Goal: Information Seeking & Learning: Check status

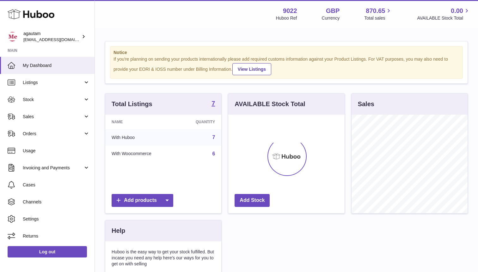
scroll to position [99, 116]
click at [80, 121] on link "Sales" at bounding box center [47, 116] width 95 height 17
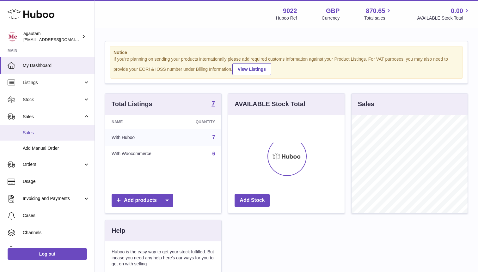
click at [35, 133] on span "Sales" at bounding box center [56, 133] width 67 height 6
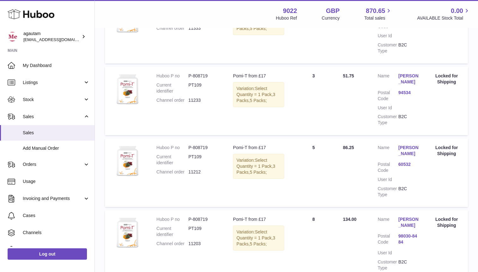
scroll to position [675, 0]
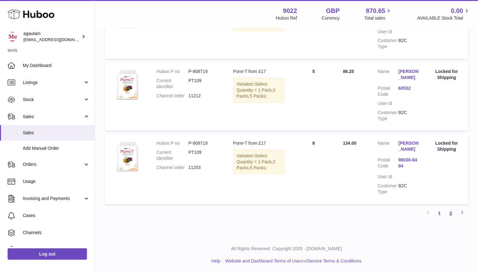
click at [450, 211] on link "2" at bounding box center [450, 213] width 11 height 11
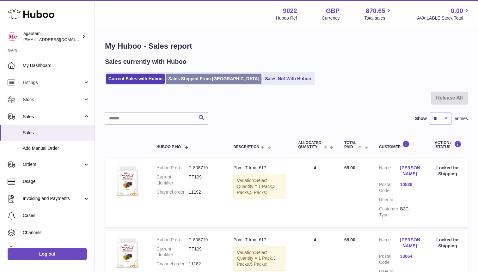
click at [198, 82] on link "Sales Shipped From [GEOGRAPHIC_DATA]" at bounding box center [214, 79] width 96 height 10
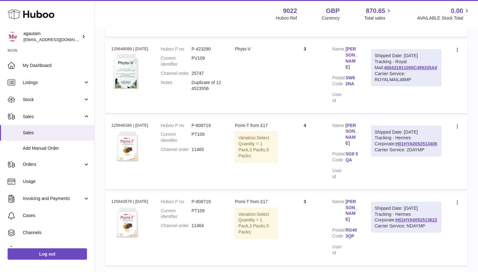
scroll to position [653, 0]
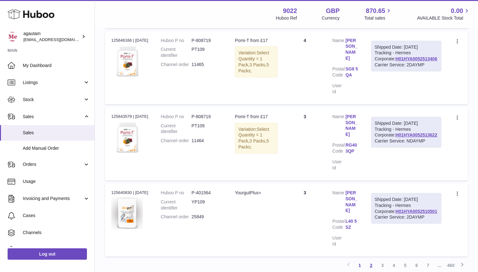
click at [373, 260] on link "2" at bounding box center [371, 265] width 11 height 11
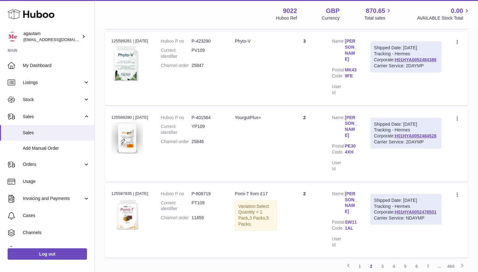
scroll to position [659, 0]
click at [383, 260] on link "3" at bounding box center [382, 265] width 11 height 11
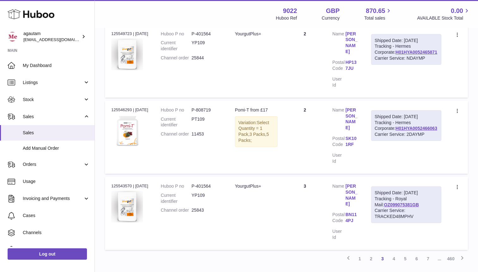
scroll to position [713, 0]
click at [394, 253] on link "4" at bounding box center [393, 258] width 11 height 11
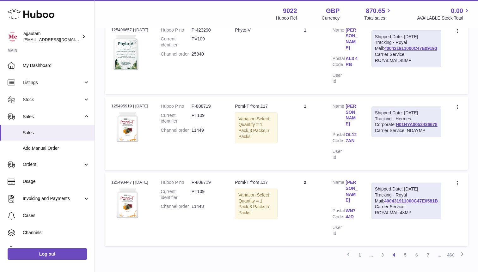
scroll to position [665, 0]
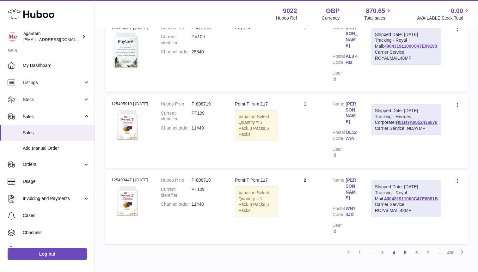
click at [407, 247] on link "5" at bounding box center [405, 252] width 11 height 11
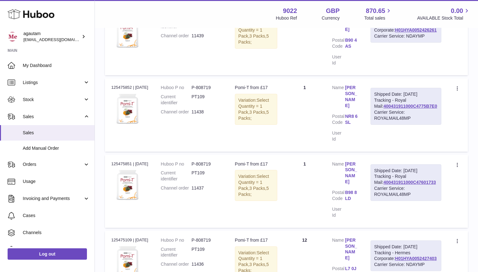
scroll to position [646, 0]
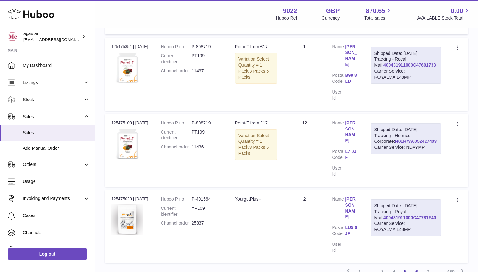
click at [416, 266] on link "6" at bounding box center [416, 271] width 11 height 11
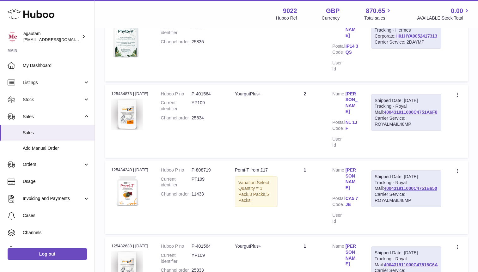
scroll to position [640, 0]
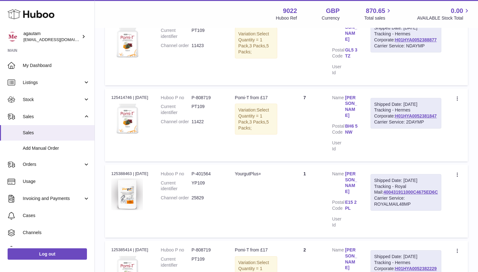
scroll to position [677, 0]
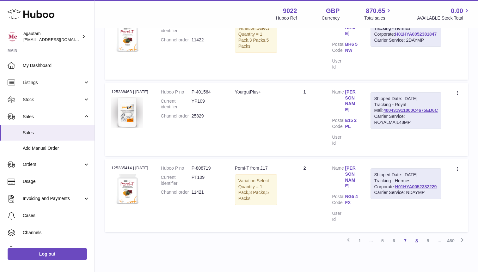
click at [416, 235] on link "8" at bounding box center [416, 240] width 11 height 11
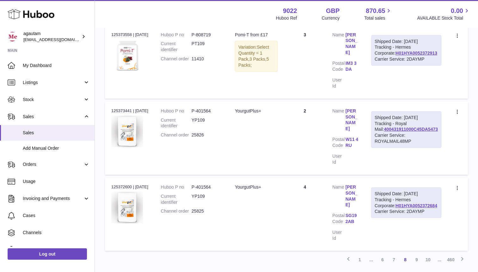
scroll to position [671, 0]
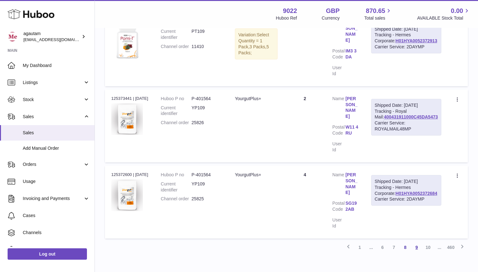
click at [418, 242] on link "9" at bounding box center [416, 247] width 11 height 11
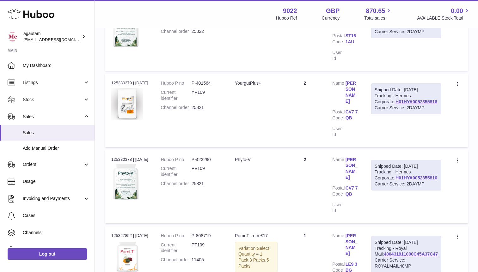
scroll to position [666, 0]
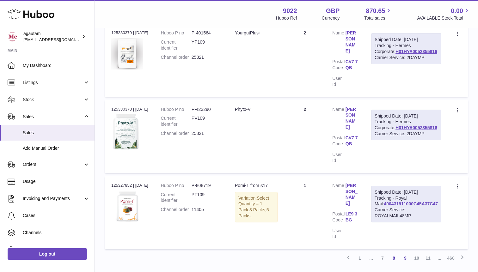
click at [394, 253] on link "8" at bounding box center [393, 258] width 11 height 11
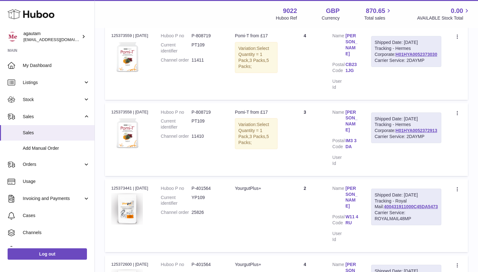
scroll to position [671, 0]
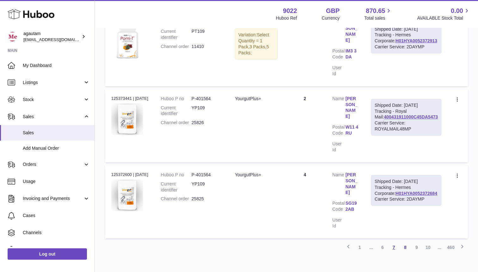
click at [394, 242] on link "7" at bounding box center [393, 247] width 11 height 11
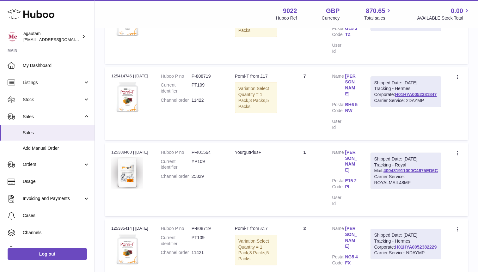
scroll to position [677, 0]
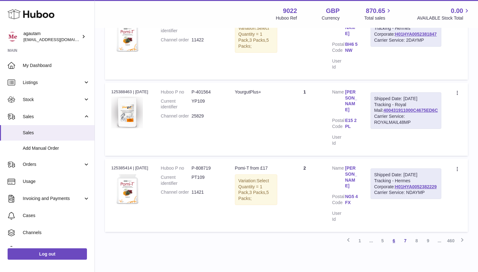
click at [394, 235] on link "6" at bounding box center [393, 240] width 11 height 11
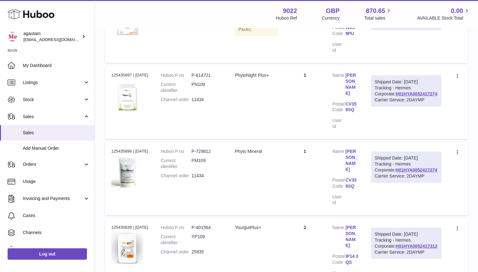
scroll to position [313, 0]
click at [53, 100] on span "Stock" at bounding box center [53, 100] width 60 height 6
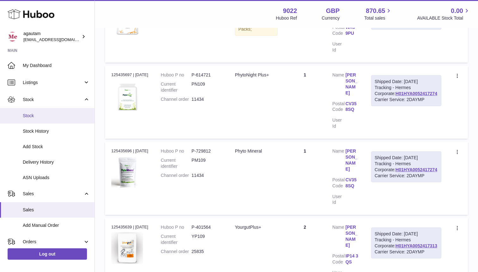
click at [33, 115] on span "Stock" at bounding box center [56, 116] width 67 height 6
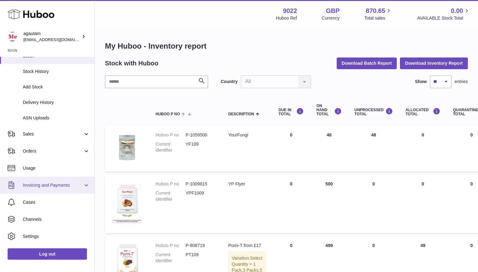
scroll to position [64, 0]
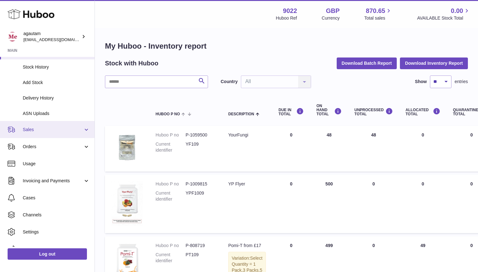
click at [84, 133] on link "Sales" at bounding box center [47, 129] width 95 height 17
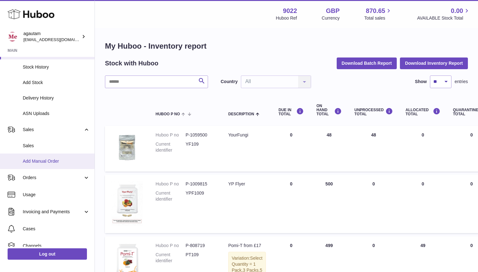
click at [34, 163] on span "Add Manual Order" at bounding box center [56, 161] width 67 height 6
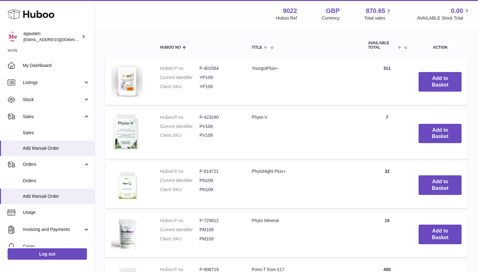
scroll to position [368, 0]
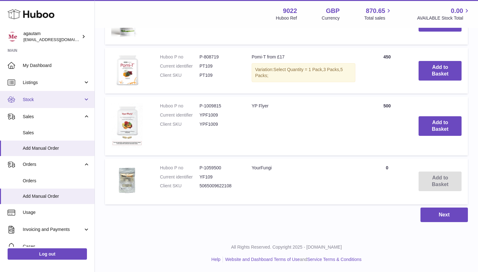
click at [35, 98] on span "Stock" at bounding box center [53, 100] width 60 height 6
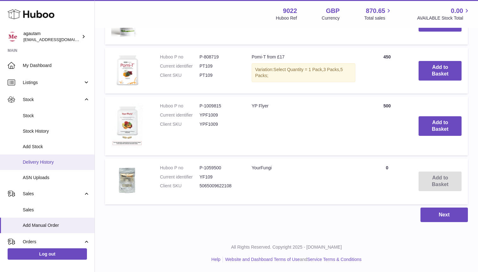
click at [44, 162] on span "Delivery History" at bounding box center [56, 162] width 67 height 6
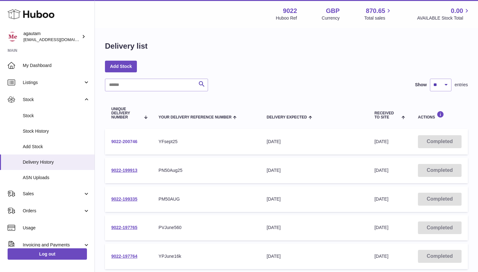
click at [132, 144] on link "9022-200746" at bounding box center [124, 141] width 26 height 5
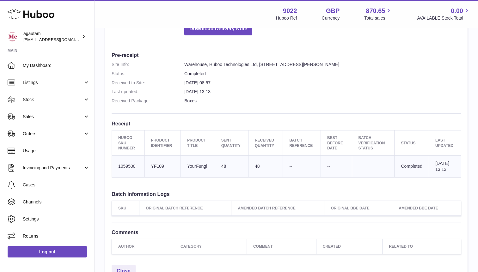
scroll to position [215, 0]
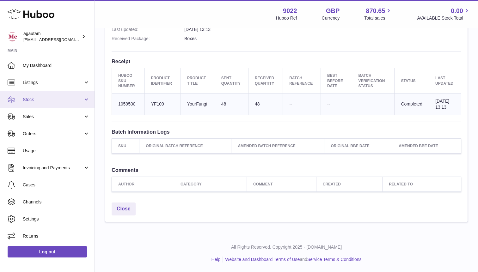
click at [85, 102] on link "Stock" at bounding box center [47, 99] width 95 height 17
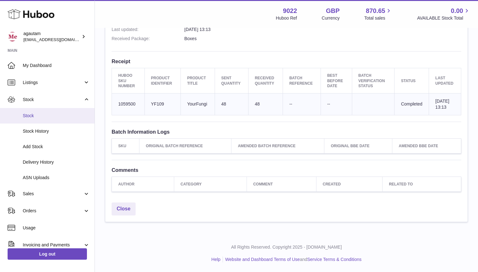
click at [26, 117] on span "Stock" at bounding box center [56, 116] width 67 height 6
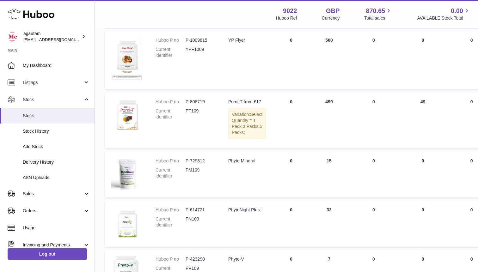
scroll to position [293, 0]
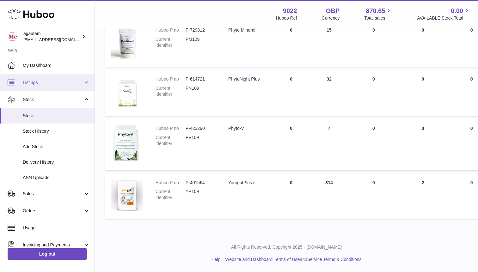
click at [68, 84] on span "Listings" at bounding box center [53, 83] width 60 height 6
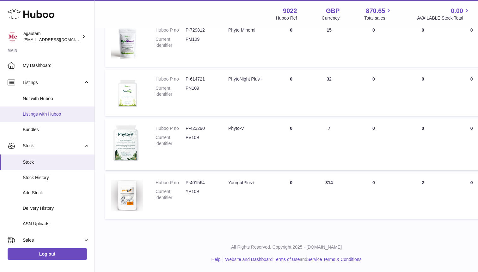
click at [39, 118] on link "Listings with Huboo" at bounding box center [47, 115] width 95 height 16
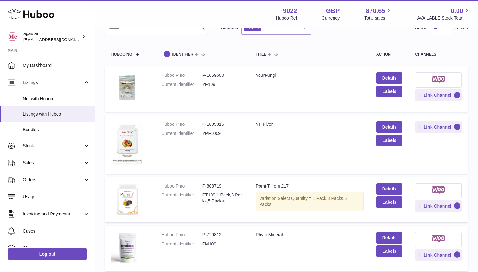
scroll to position [46, 0]
click at [382, 77] on link "Details" at bounding box center [389, 78] width 27 height 11
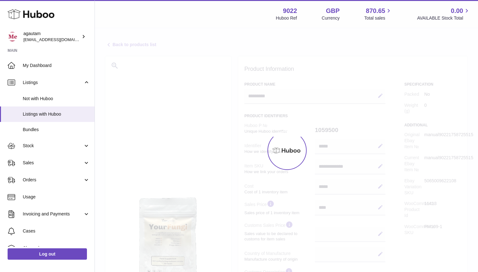
select select
select select "****"
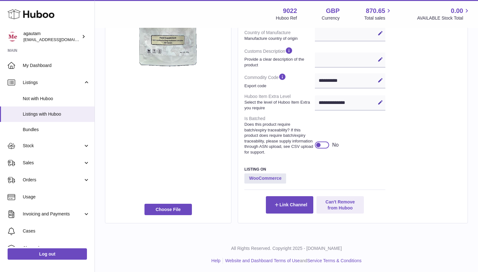
scroll to position [228, 0]
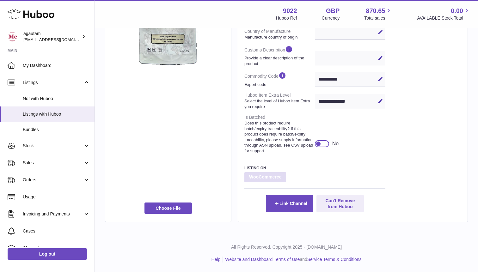
click at [265, 178] on strong "WooCommerce" at bounding box center [266, 177] width 42 height 10
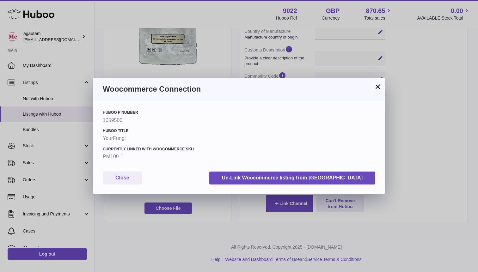
click at [377, 87] on button "×" at bounding box center [378, 87] width 8 height 8
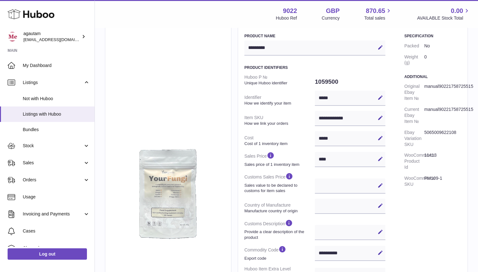
scroll to position [0, 0]
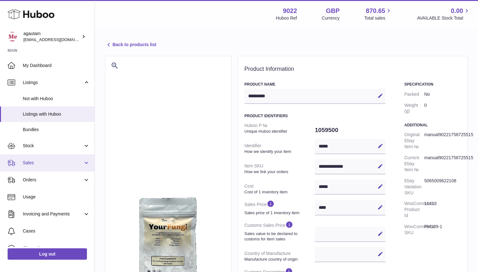
click at [81, 162] on span "Sales" at bounding box center [53, 163] width 60 height 6
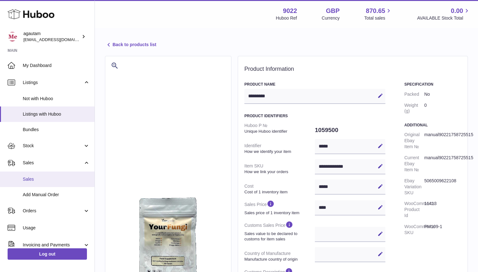
click at [40, 180] on span "Sales" at bounding box center [56, 180] width 67 height 6
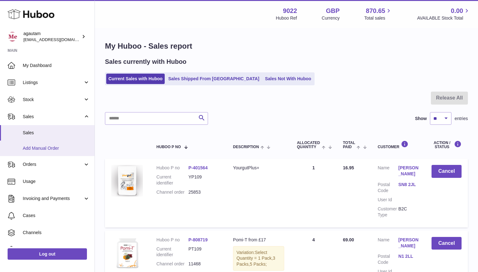
click at [47, 152] on link "Add Manual Order" at bounding box center [47, 149] width 95 height 16
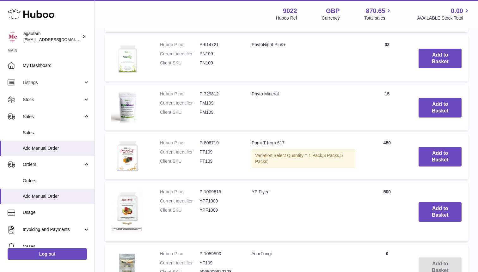
scroll to position [368, 0]
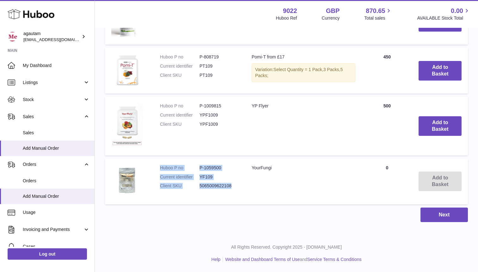
drag, startPoint x: 161, startPoint y: 169, endPoint x: 244, endPoint y: 186, distance: 85.3
click at [244, 186] on td "Huboo P no P-1059500 Current identifier YF109 Client SKU 5065009622108" at bounding box center [200, 182] width 92 height 46
copy dl "Huboo P no P-1059500 Current identifier YF109 Client SKU 5065009622108"
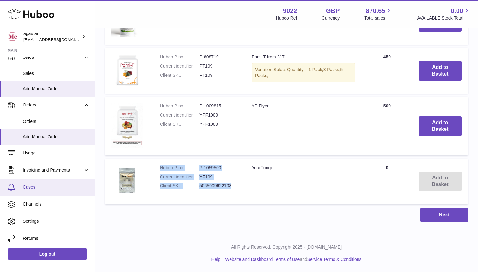
click at [34, 189] on span "Cases" at bounding box center [56, 187] width 67 height 6
